Goal: Information Seeking & Learning: Check status

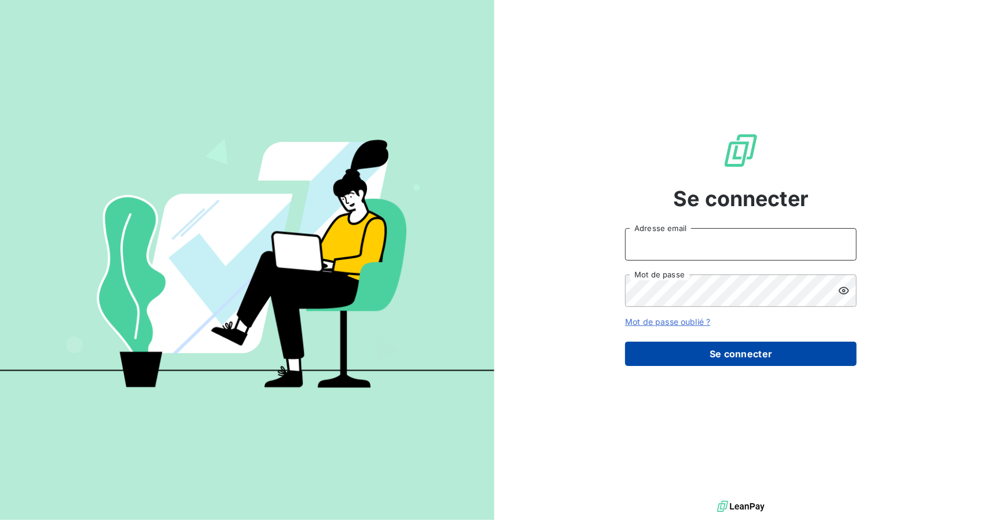
type input "[EMAIL_ADDRESS][DOMAIN_NAME]"
click at [723, 358] on button "Se connecter" at bounding box center [741, 353] width 232 height 24
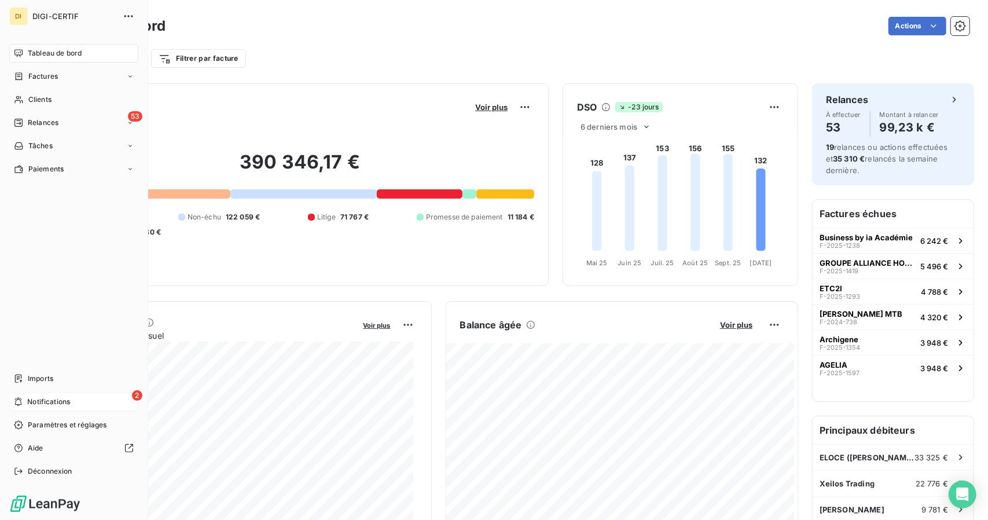
click at [114, 406] on div "2 Notifications" at bounding box center [73, 401] width 129 height 19
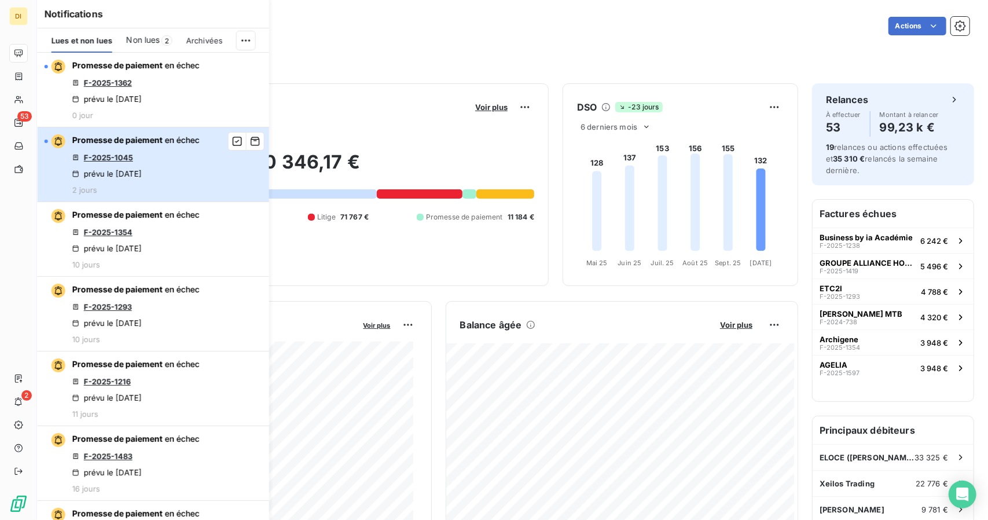
click at [144, 179] on div "Promesse de paiement en échec F-2025-1045 prévu le [DATE] 2 jours" at bounding box center [135, 164] width 127 height 60
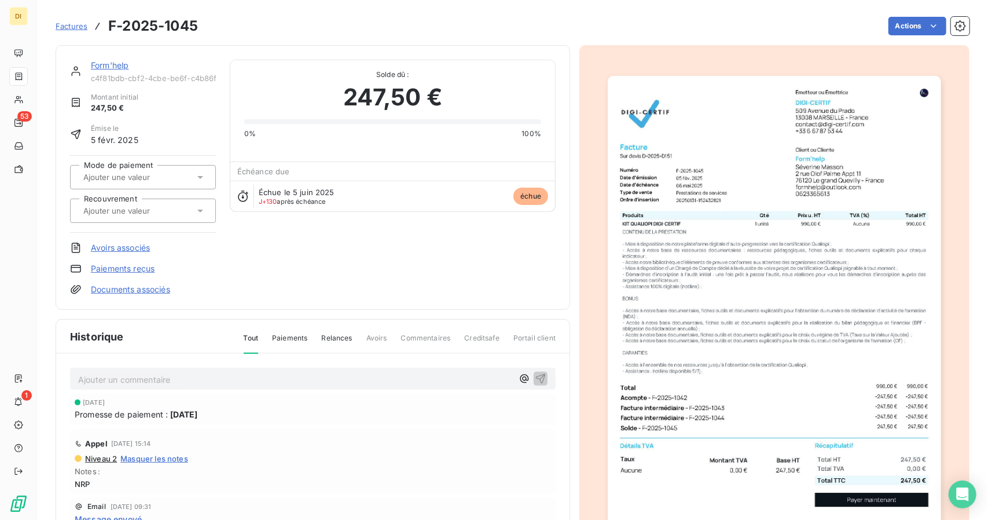
click at [122, 68] on link "Form'help" at bounding box center [110, 65] width 38 height 10
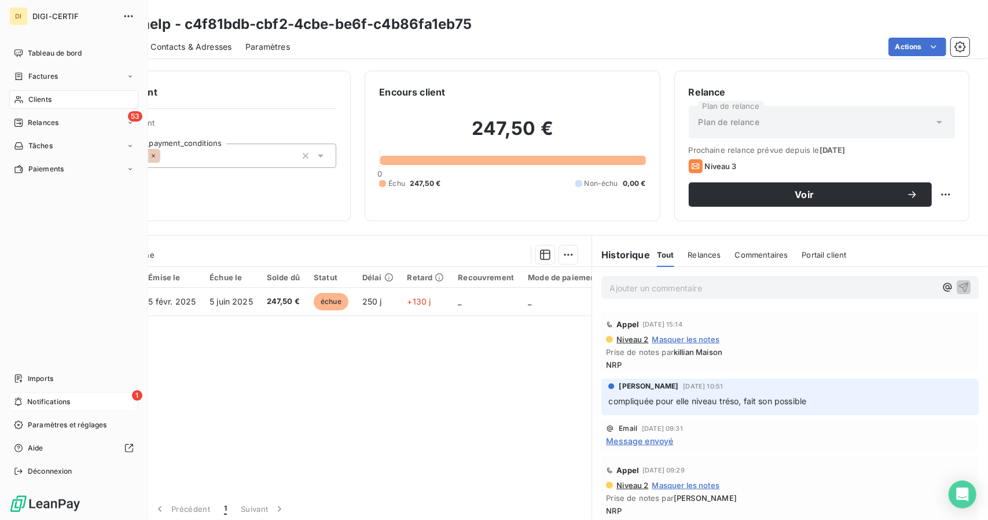
click at [72, 402] on div "1 Notifications" at bounding box center [73, 401] width 129 height 19
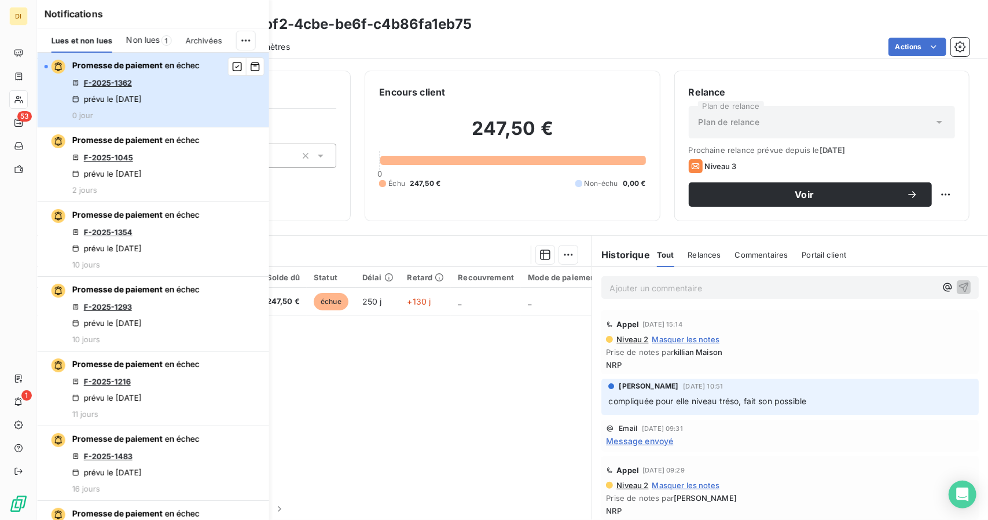
click at [203, 89] on button "Promesse de paiement en échec F-2025-1362 prévu le [DATE] 0 jour" at bounding box center [154, 90] width 232 height 75
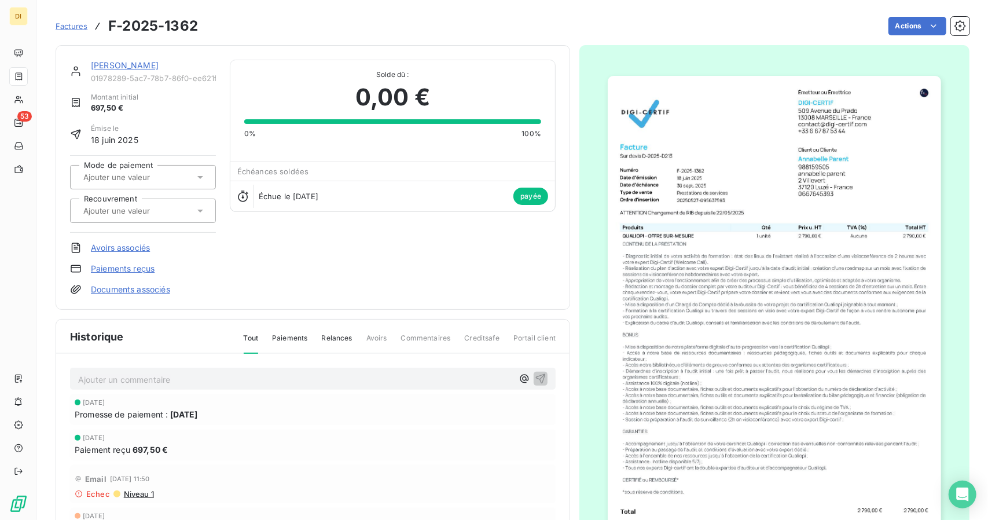
click at [128, 68] on link "[PERSON_NAME]" at bounding box center [125, 65] width 68 height 10
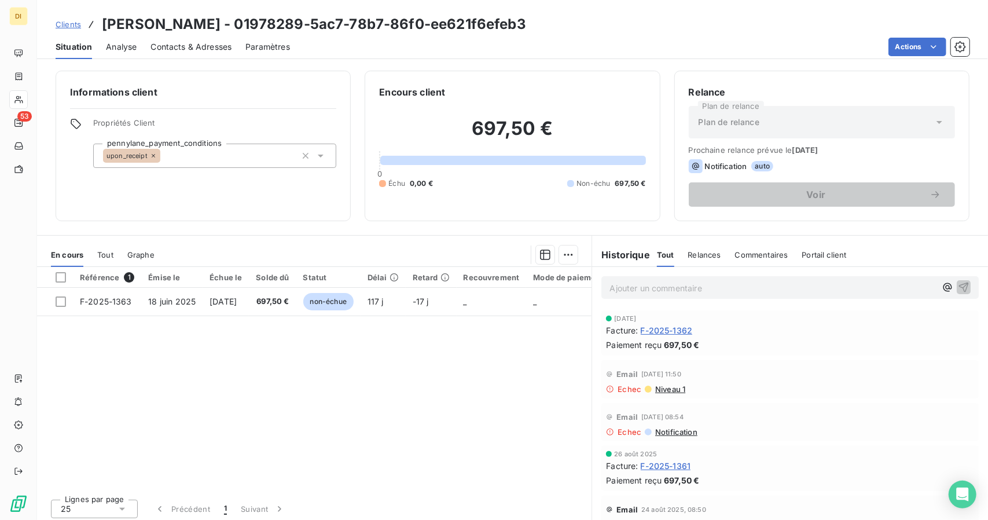
click at [56, 16] on div "Clients [PERSON_NAME] - 01978289-5ac7-78b7-86f0-ee621f6efeb3" at bounding box center [291, 24] width 471 height 21
click at [58, 19] on link "Clients" at bounding box center [68, 25] width 25 height 12
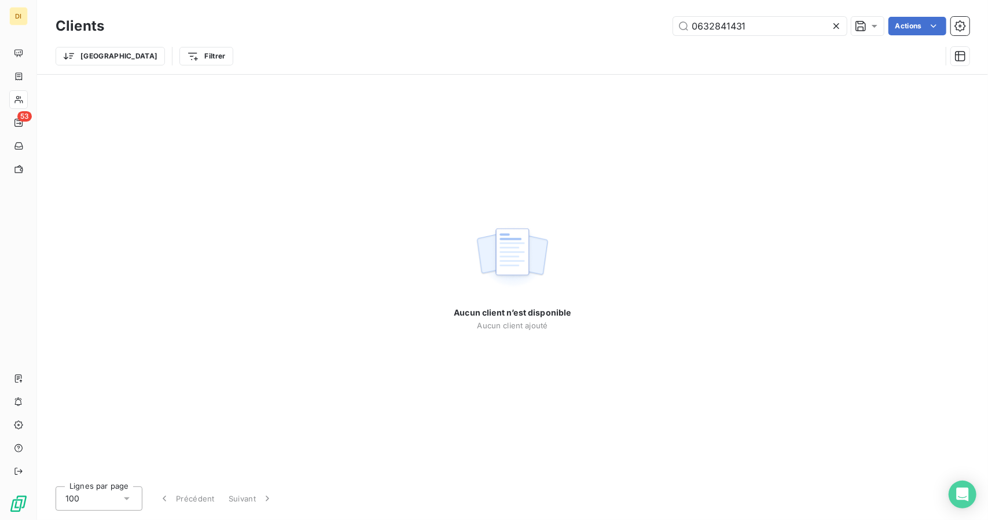
type input "0632841431"
